Goal: Task Accomplishment & Management: Manage account settings

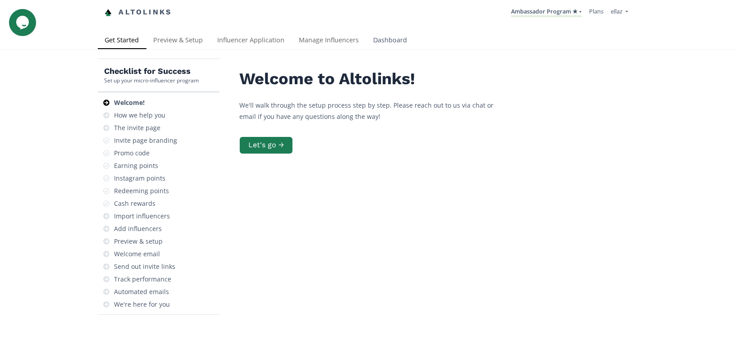
click at [368, 41] on link "Dashboard" at bounding box center [390, 41] width 48 height 18
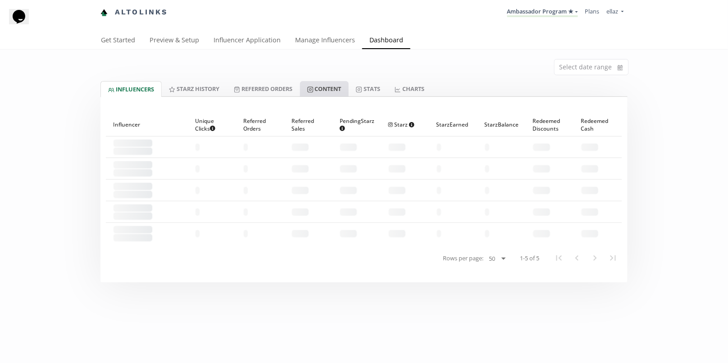
click at [337, 92] on link "Content" at bounding box center [324, 88] width 49 height 15
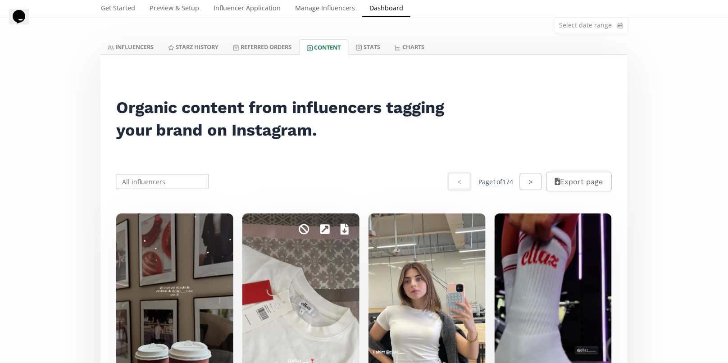
scroll to position [195, 0]
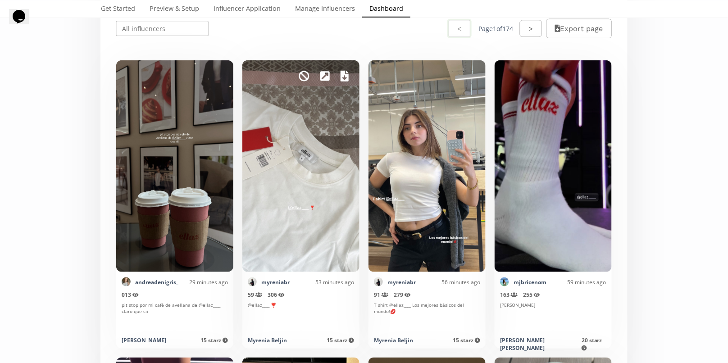
click at [343, 90] on div "Mark as invalid so that no points awarded." at bounding box center [301, 166] width 117 height 212
click at [346, 75] on icon at bounding box center [345, 76] width 8 height 11
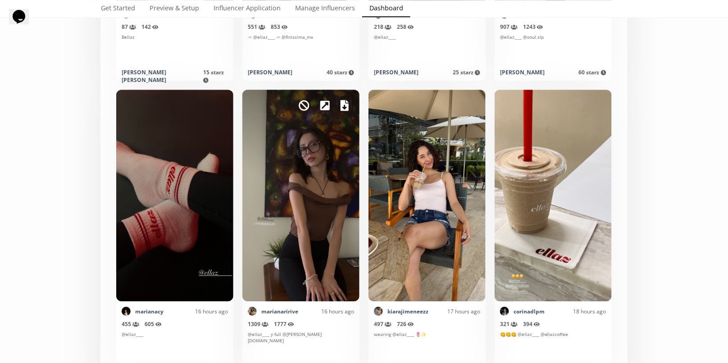
scroll to position [767, 0]
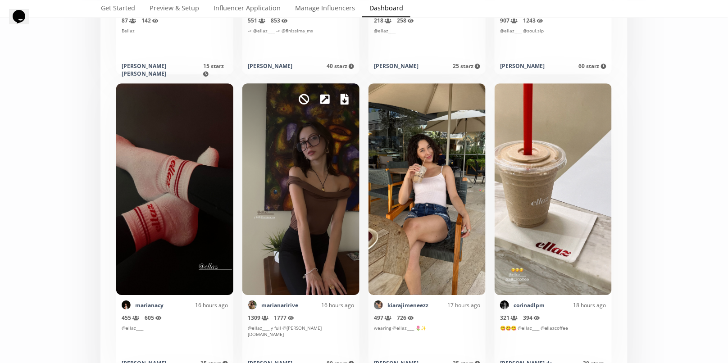
click at [343, 100] on icon at bounding box center [345, 99] width 8 height 11
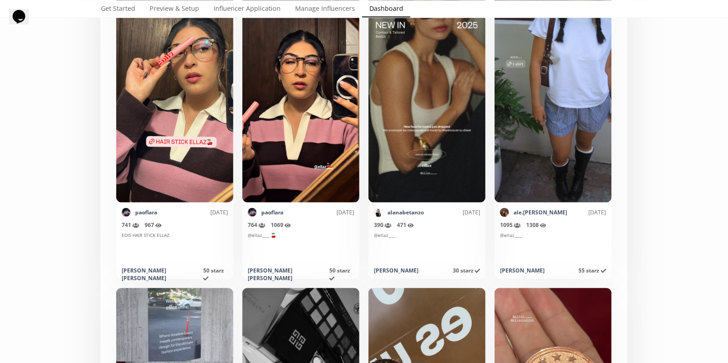
scroll to position [2552, 0]
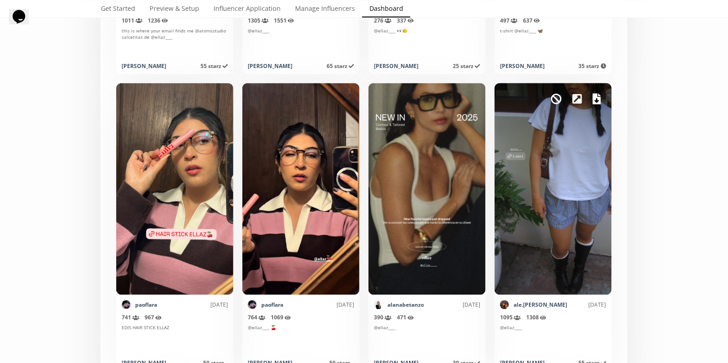
click at [597, 98] on icon at bounding box center [597, 99] width 8 height 11
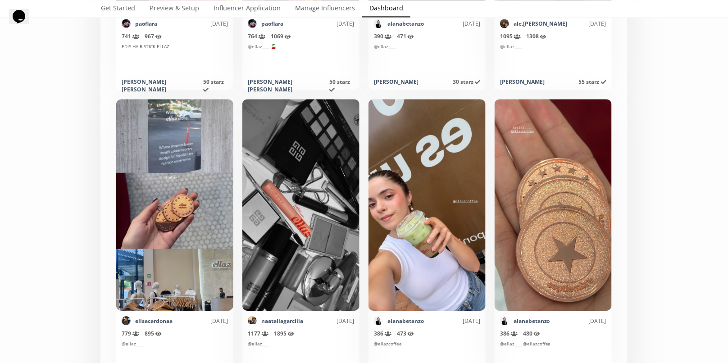
scroll to position [2841, 0]
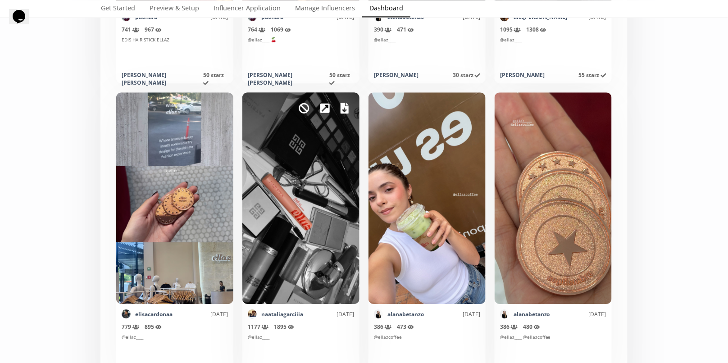
click at [348, 108] on icon at bounding box center [345, 108] width 8 height 11
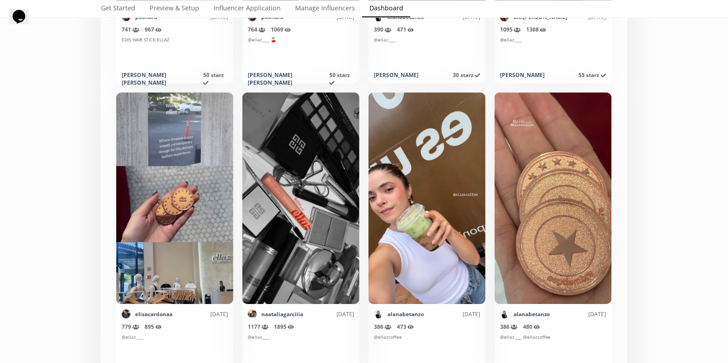
scroll to position [2521, 0]
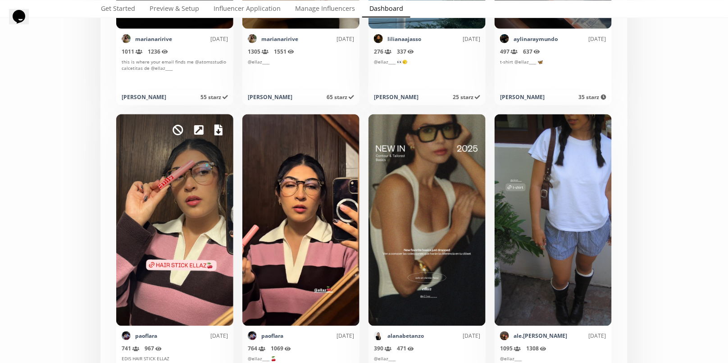
click at [219, 127] on icon at bounding box center [219, 130] width 8 height 11
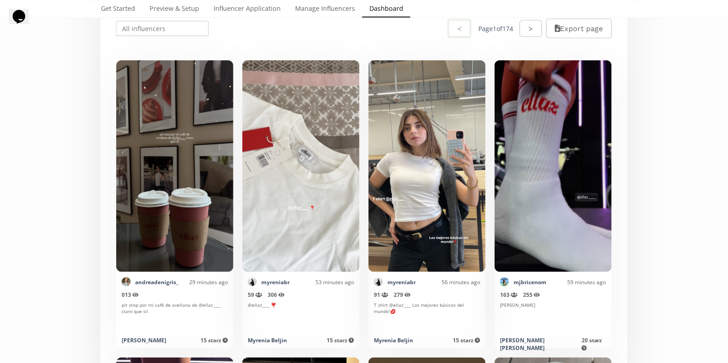
scroll to position [0, 0]
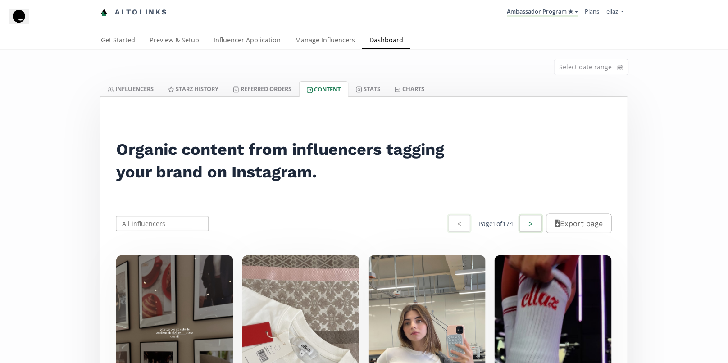
click at [535, 222] on button ">" at bounding box center [531, 223] width 24 height 19
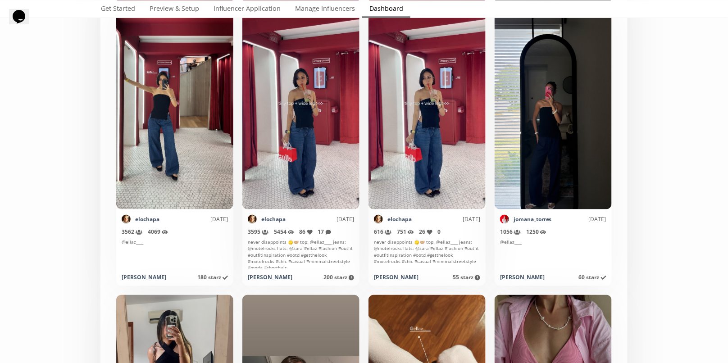
scroll to position [1688, 0]
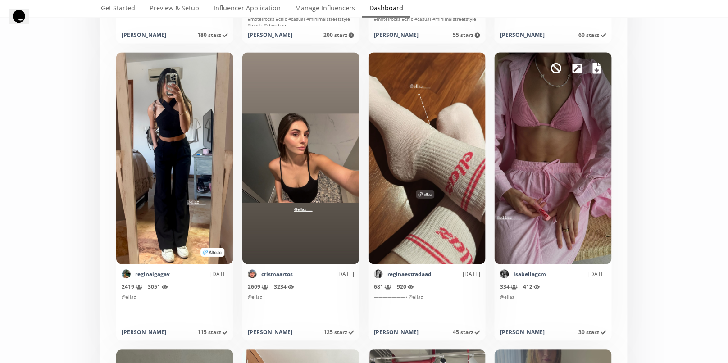
click at [598, 69] on icon at bounding box center [597, 68] width 8 height 11
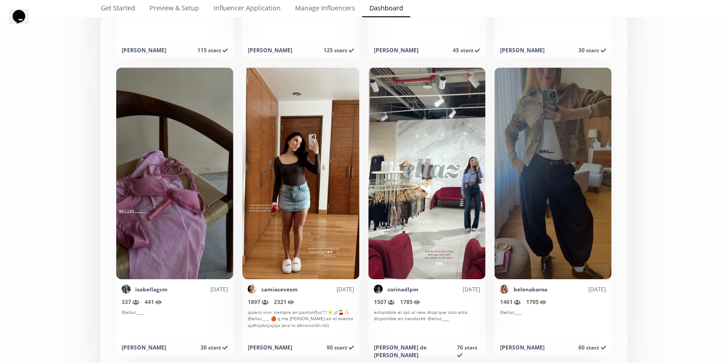
scroll to position [2066, 0]
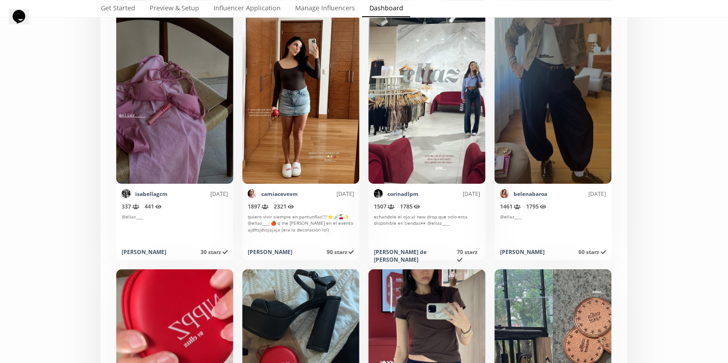
click at [221, 48] on div "Mark as invalid so that no points awarded." at bounding box center [174, 78] width 117 height 212
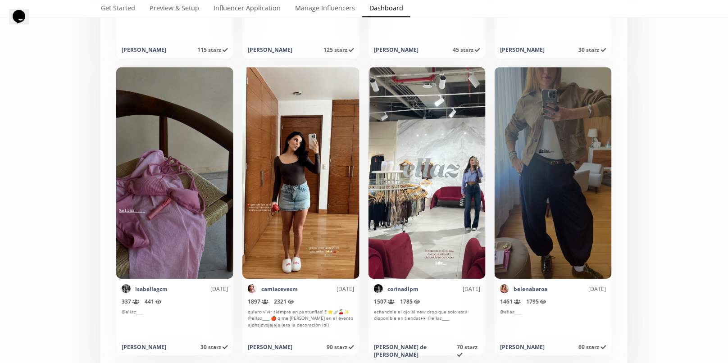
scroll to position [1957, 0]
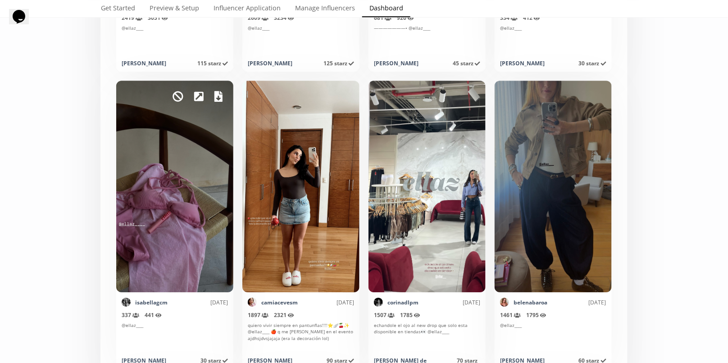
click at [218, 99] on icon at bounding box center [219, 96] width 8 height 11
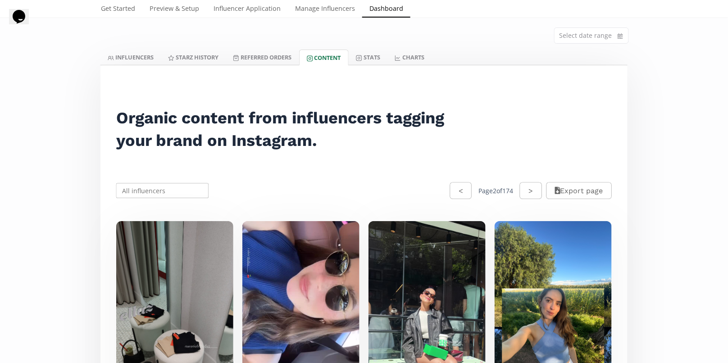
scroll to position [0, 0]
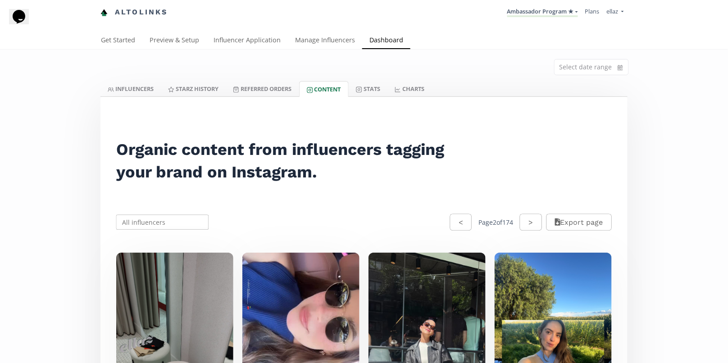
click at [466, 219] on div "< Page 2 of 174 >" at bounding box center [496, 222] width 92 height 19
click at [454, 220] on button "<" at bounding box center [461, 222] width 24 height 19
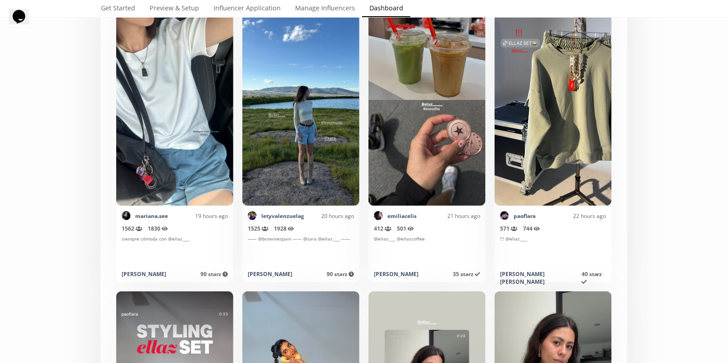
scroll to position [1153, 0]
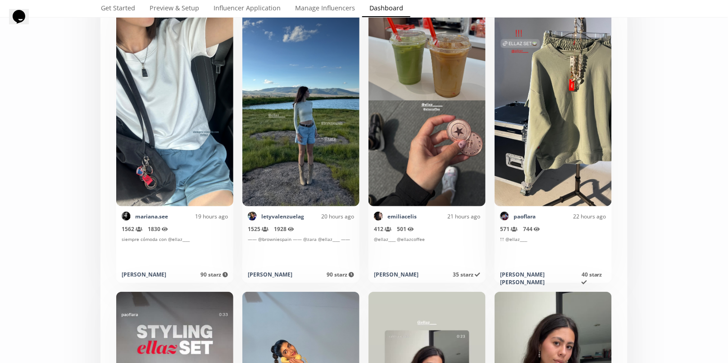
click at [312, 84] on div "Mark as invalid so that no points awarded." at bounding box center [301, 101] width 117 height 212
click at [312, 85] on div "Mark as invalid so that no points awarded." at bounding box center [301, 101] width 117 height 212
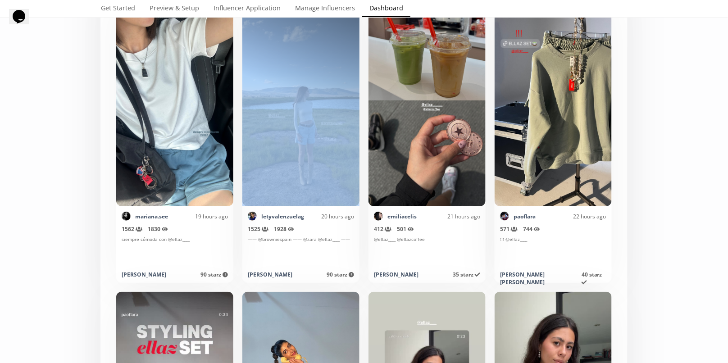
click at [312, 85] on div "Mark as invalid so that no points awarded." at bounding box center [301, 101] width 117 height 212
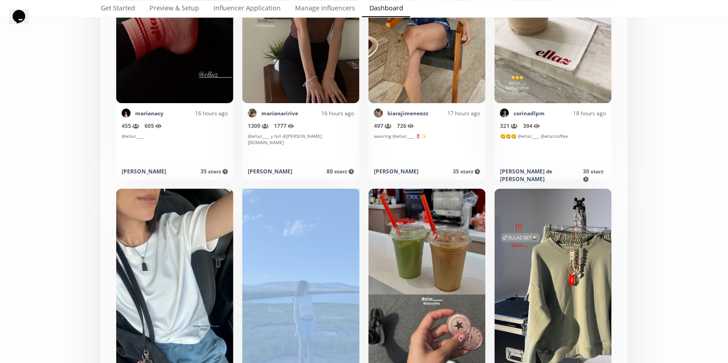
scroll to position [952, 0]
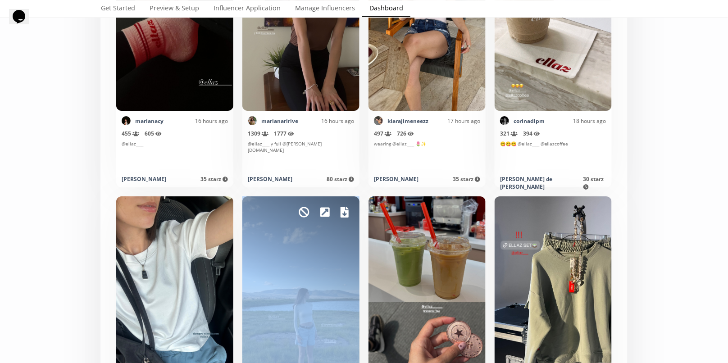
click at [344, 210] on icon at bounding box center [345, 212] width 8 height 11
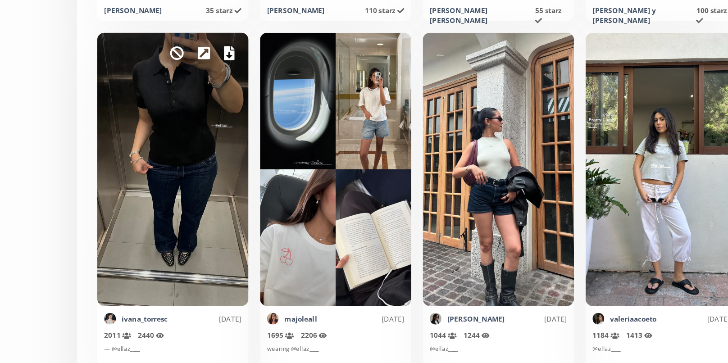
scroll to position [3775, 0]
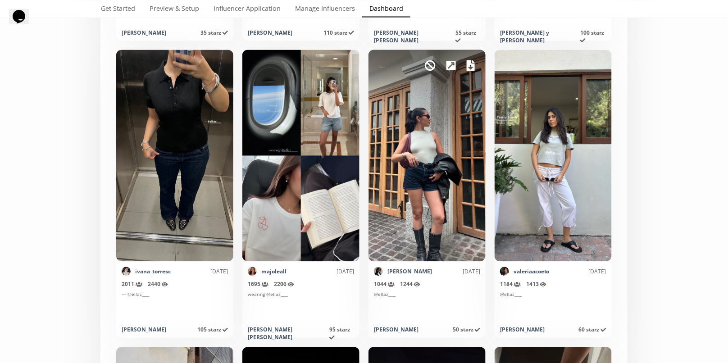
click at [471, 67] on icon at bounding box center [471, 65] width 8 height 11
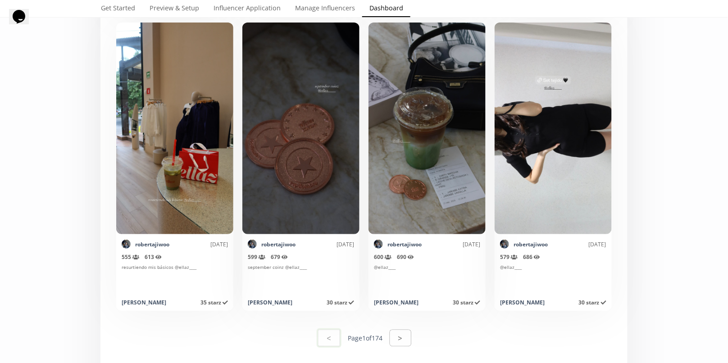
scroll to position [4398, 0]
click at [412, 339] on button ">" at bounding box center [401, 337] width 24 height 19
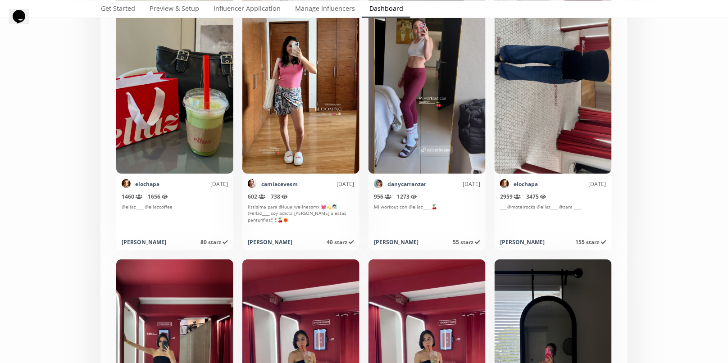
scroll to position [1324, 0]
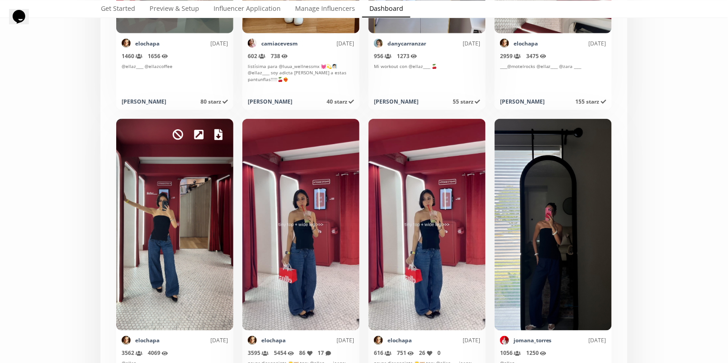
click at [220, 136] on icon at bounding box center [219, 134] width 8 height 11
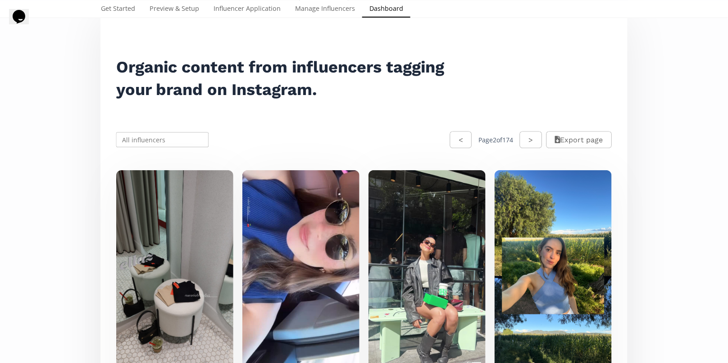
scroll to position [83, 0]
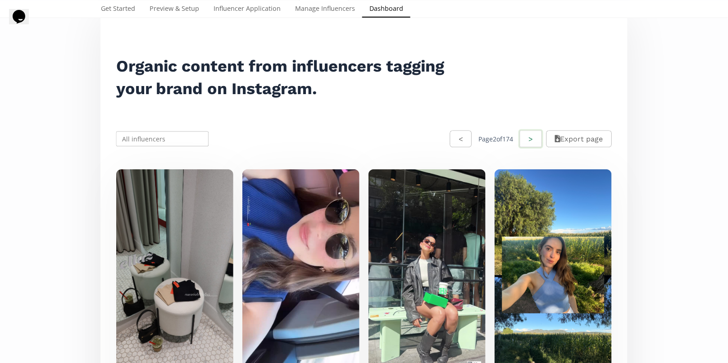
click at [535, 137] on button ">" at bounding box center [531, 138] width 24 height 19
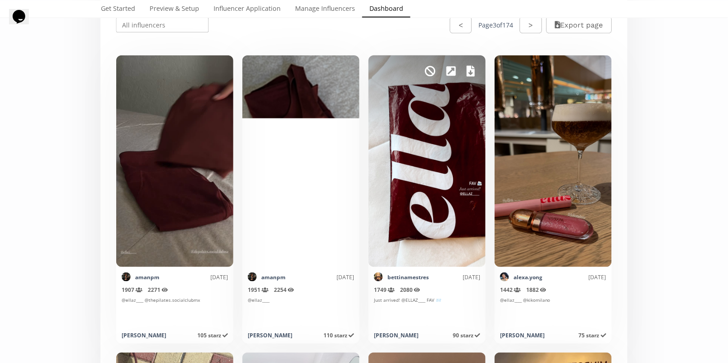
scroll to position [195, 0]
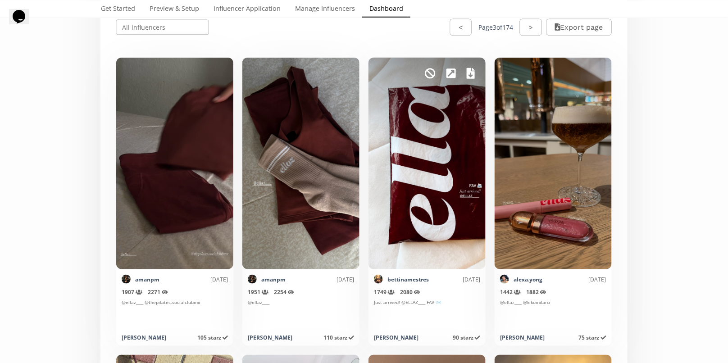
click at [472, 71] on icon at bounding box center [471, 73] width 8 height 11
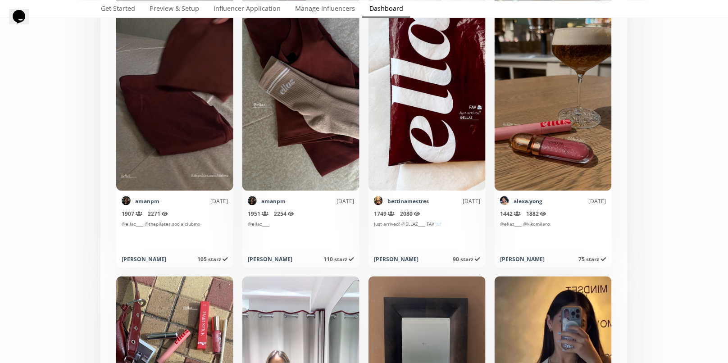
scroll to position [256, 0]
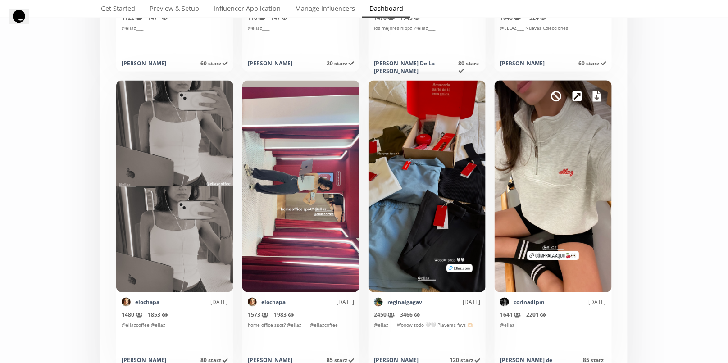
scroll to position [2549, 0]
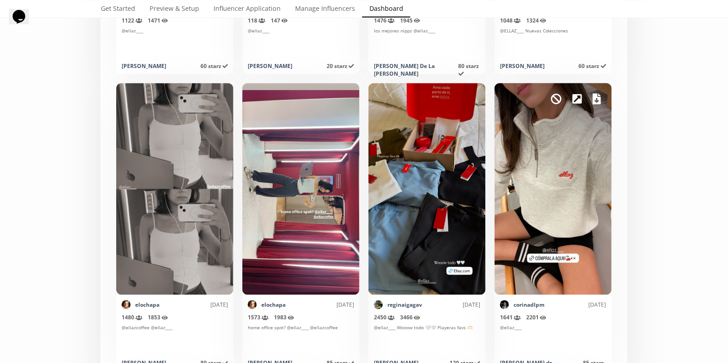
click at [596, 98] on icon at bounding box center [597, 99] width 8 height 11
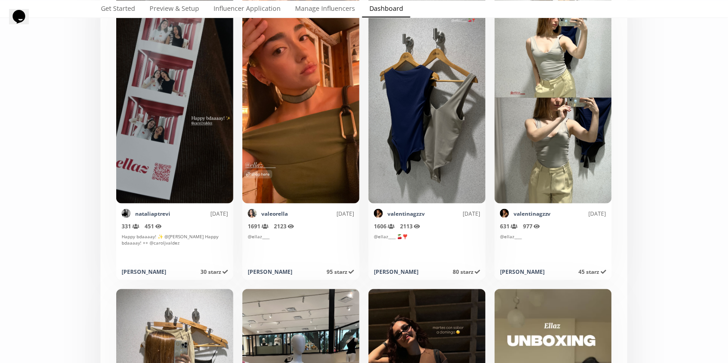
scroll to position [3721, 0]
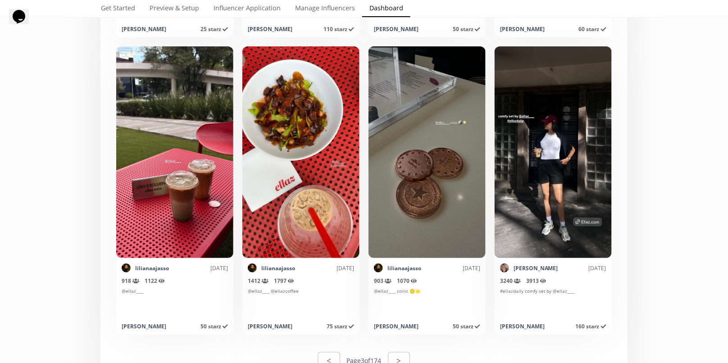
scroll to position [4343, 0]
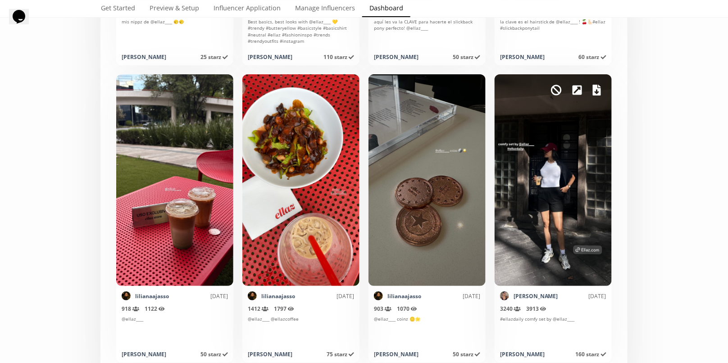
click at [596, 90] on icon at bounding box center [597, 90] width 8 height 11
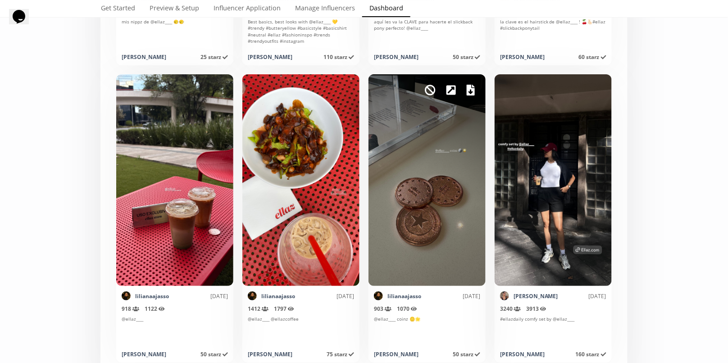
click at [480, 266] on div "Mark as invalid so that no points awarded." at bounding box center [427, 180] width 117 height 212
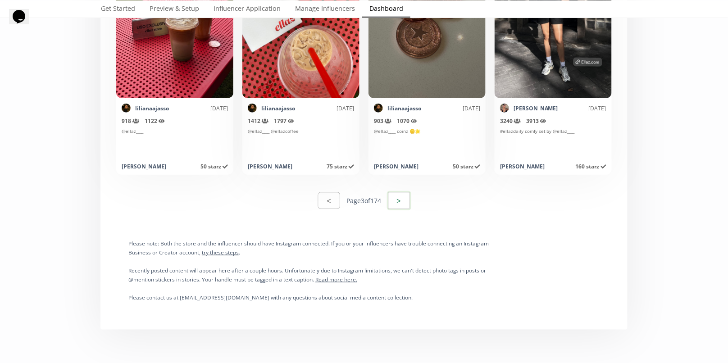
click at [410, 202] on button ">" at bounding box center [399, 200] width 24 height 19
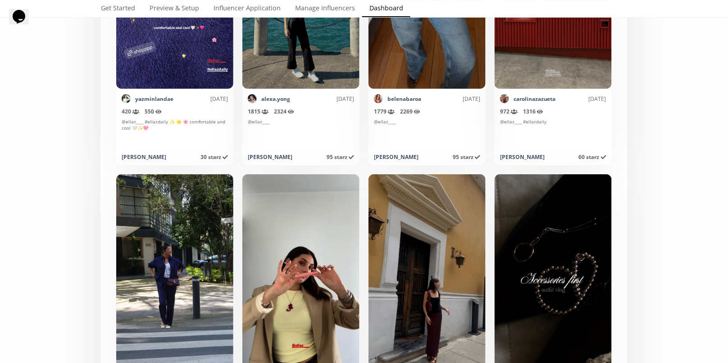
scroll to position [1985, 0]
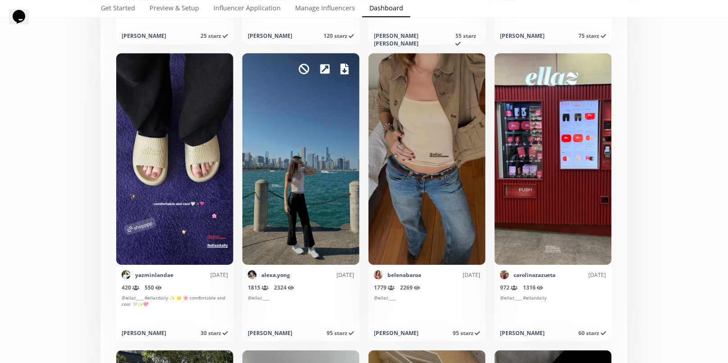
click at [346, 64] on icon at bounding box center [345, 69] width 8 height 11
